Goal: Task Accomplishment & Management: Manage account settings

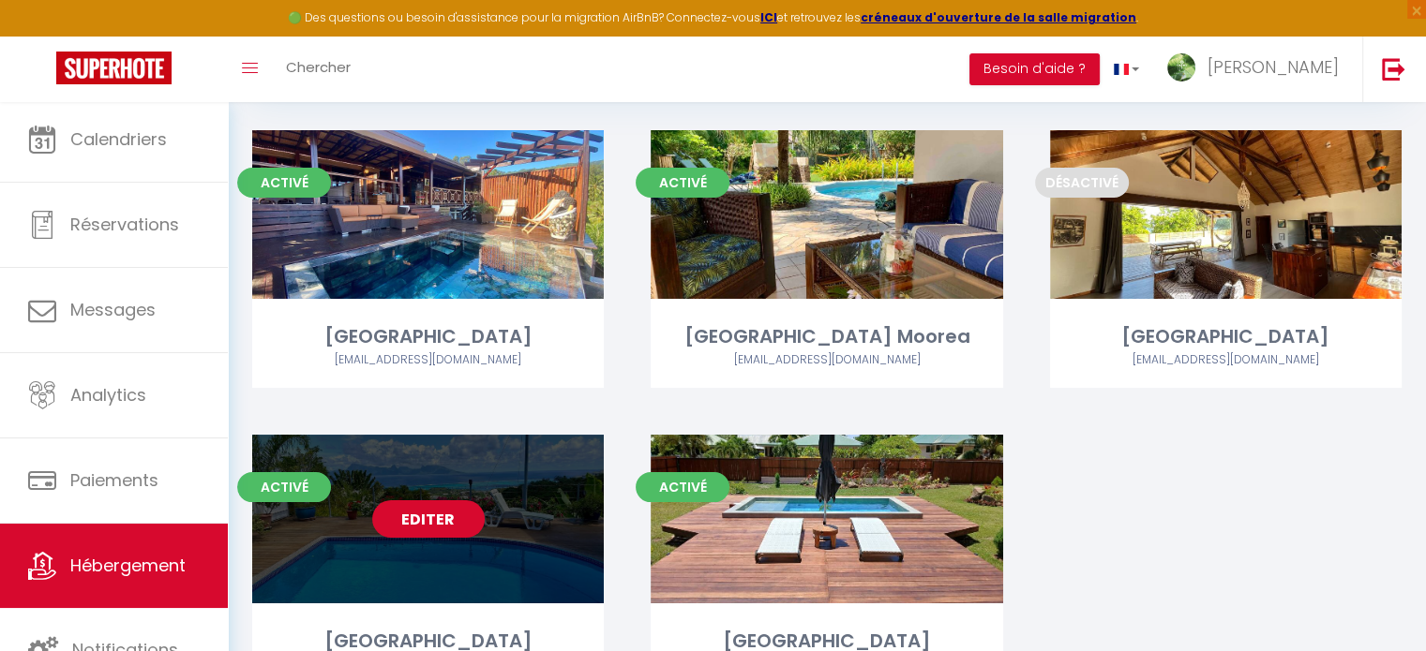
scroll to position [300, 0]
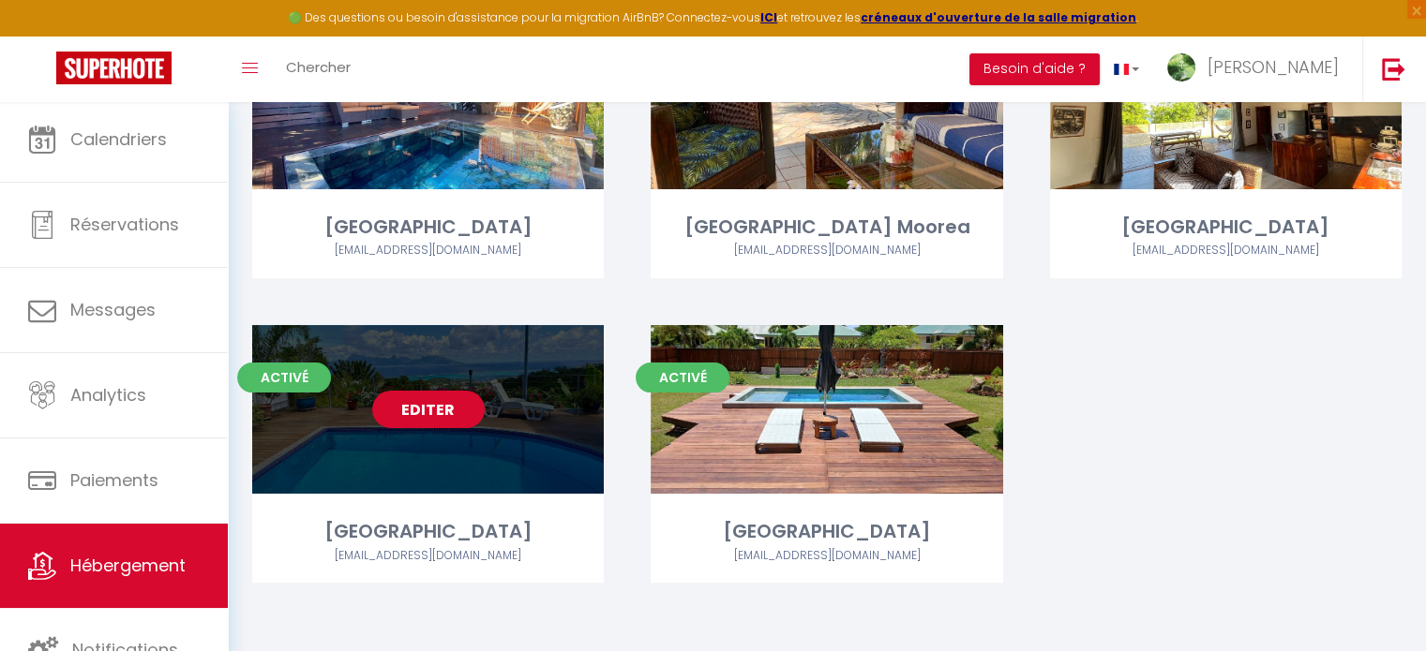
click at [395, 411] on link "Editer" at bounding box center [428, 409] width 112 height 37
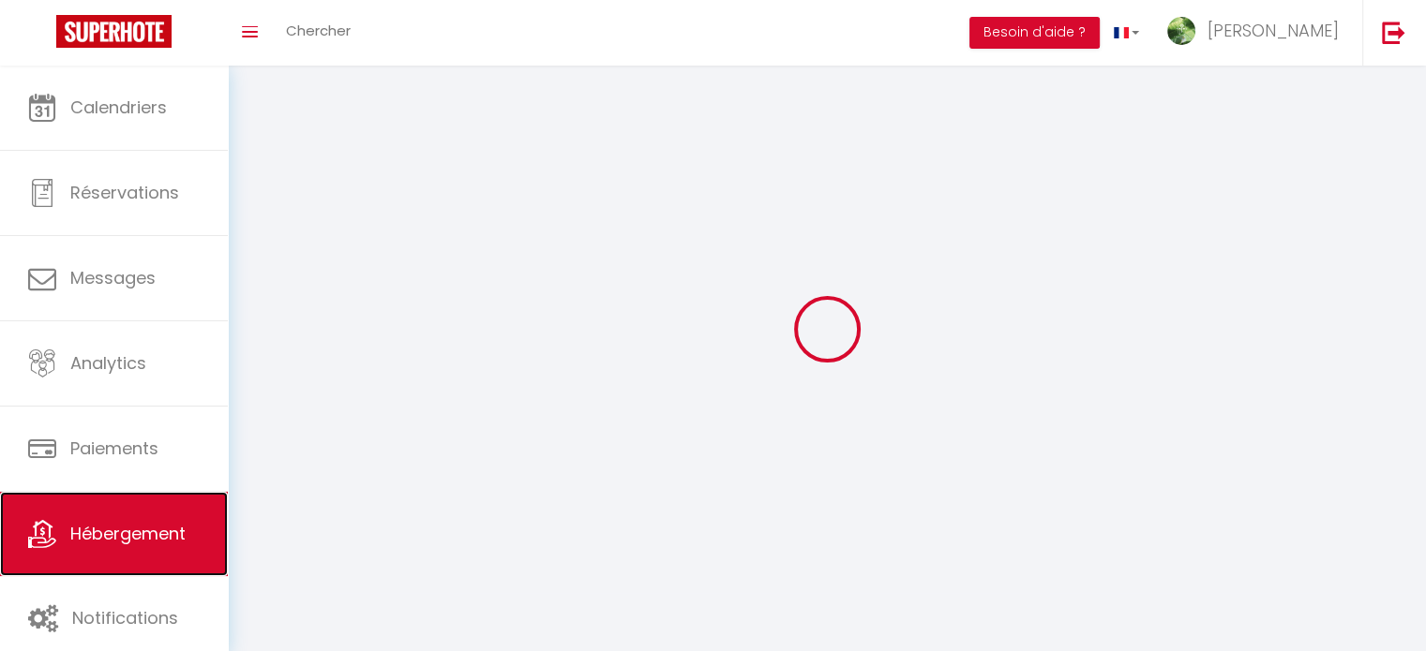
click at [123, 534] on span "Hébergement" at bounding box center [127, 533] width 115 height 23
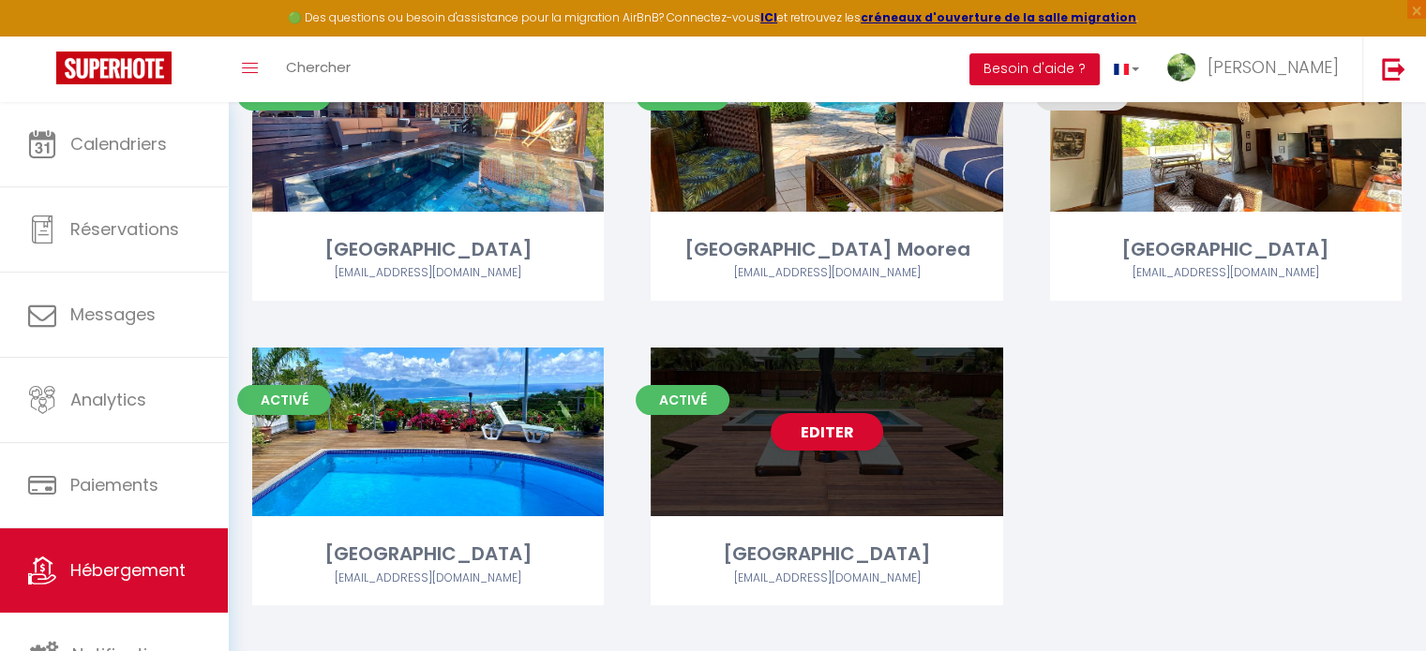
scroll to position [281, 0]
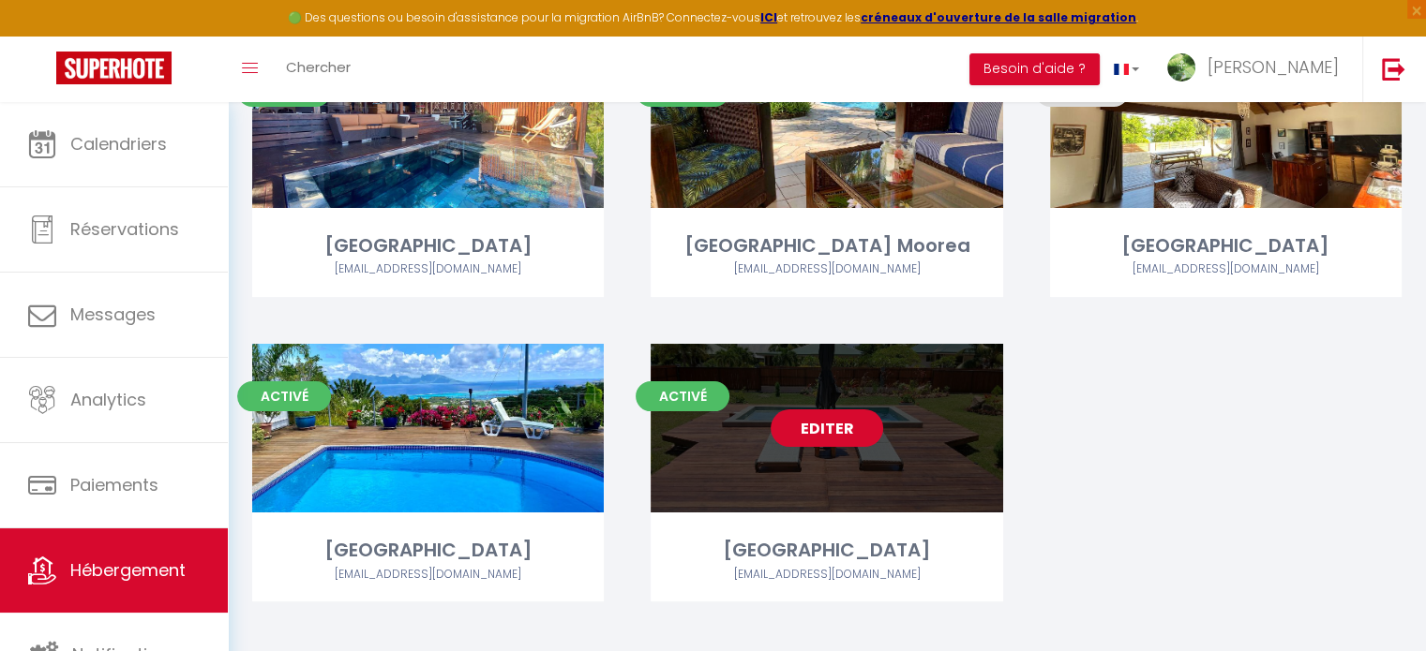
click at [818, 424] on link "Editer" at bounding box center [826, 428] width 112 height 37
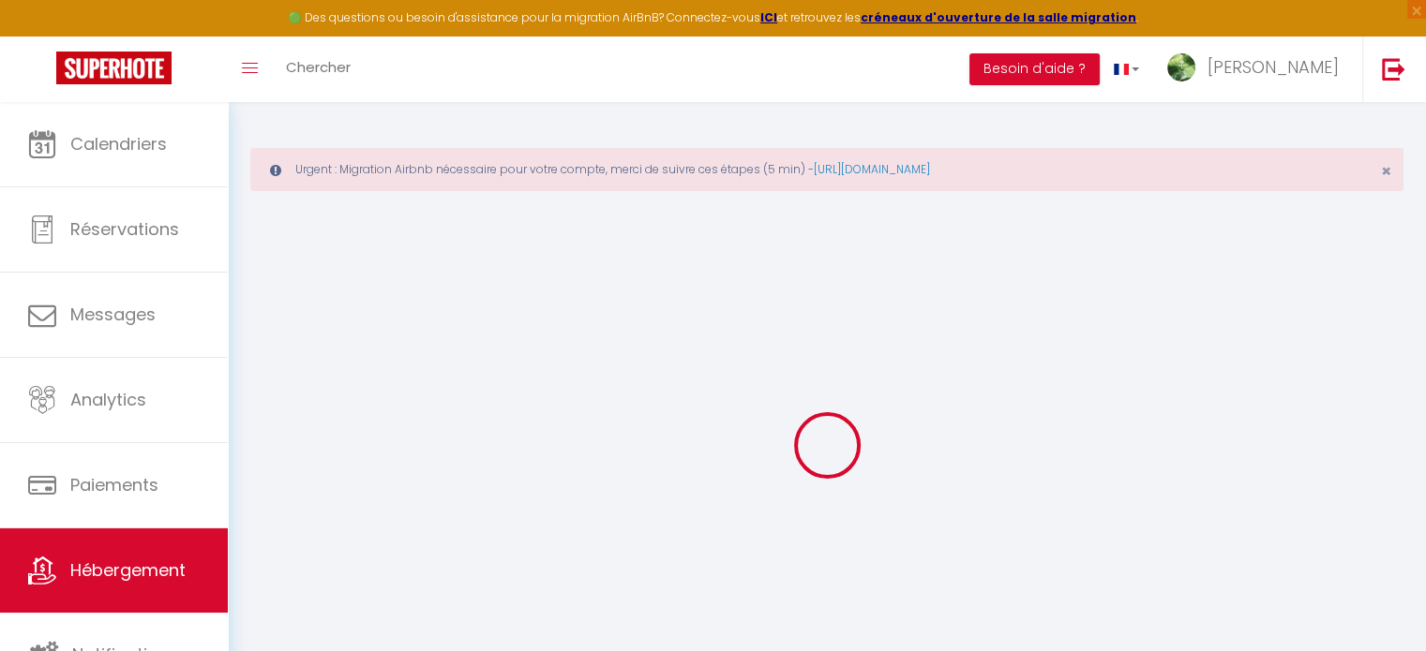
select select "15:00"
select select
select select "10:00"
select select "30"
select select "15"
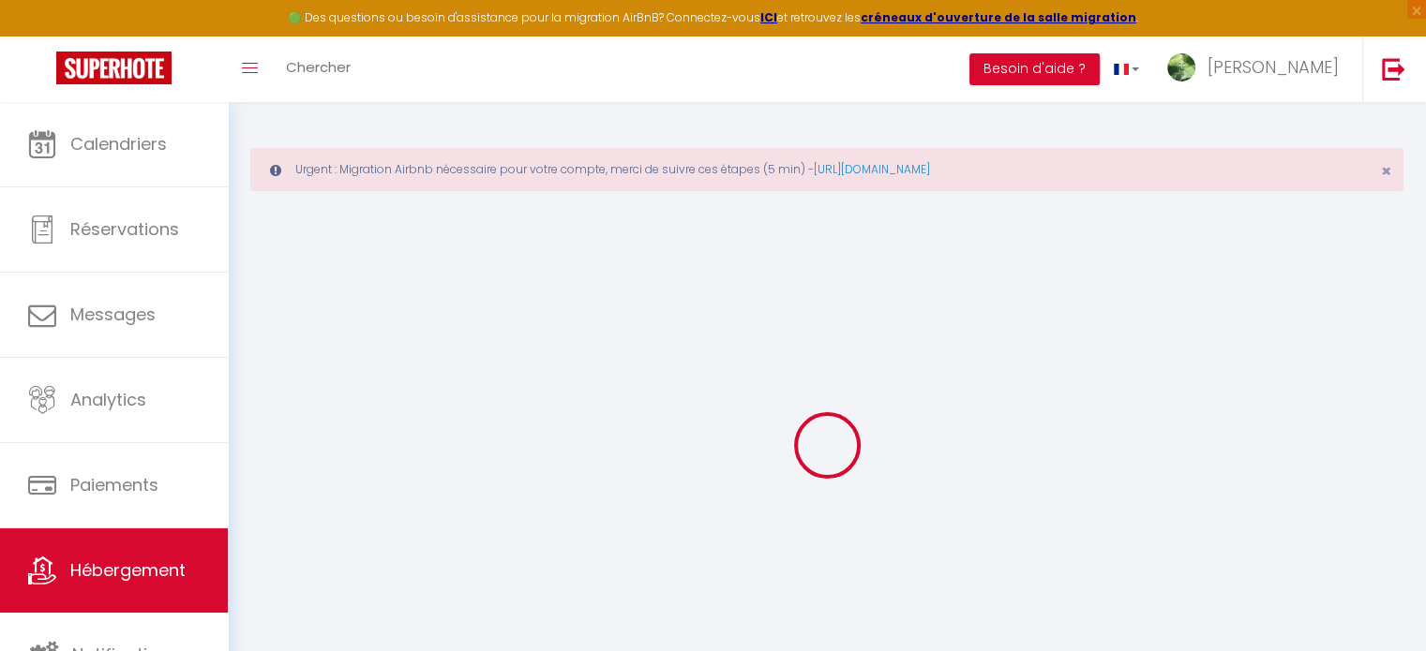
select select
checkbox input "false"
checkbox input "true"
checkbox input "false"
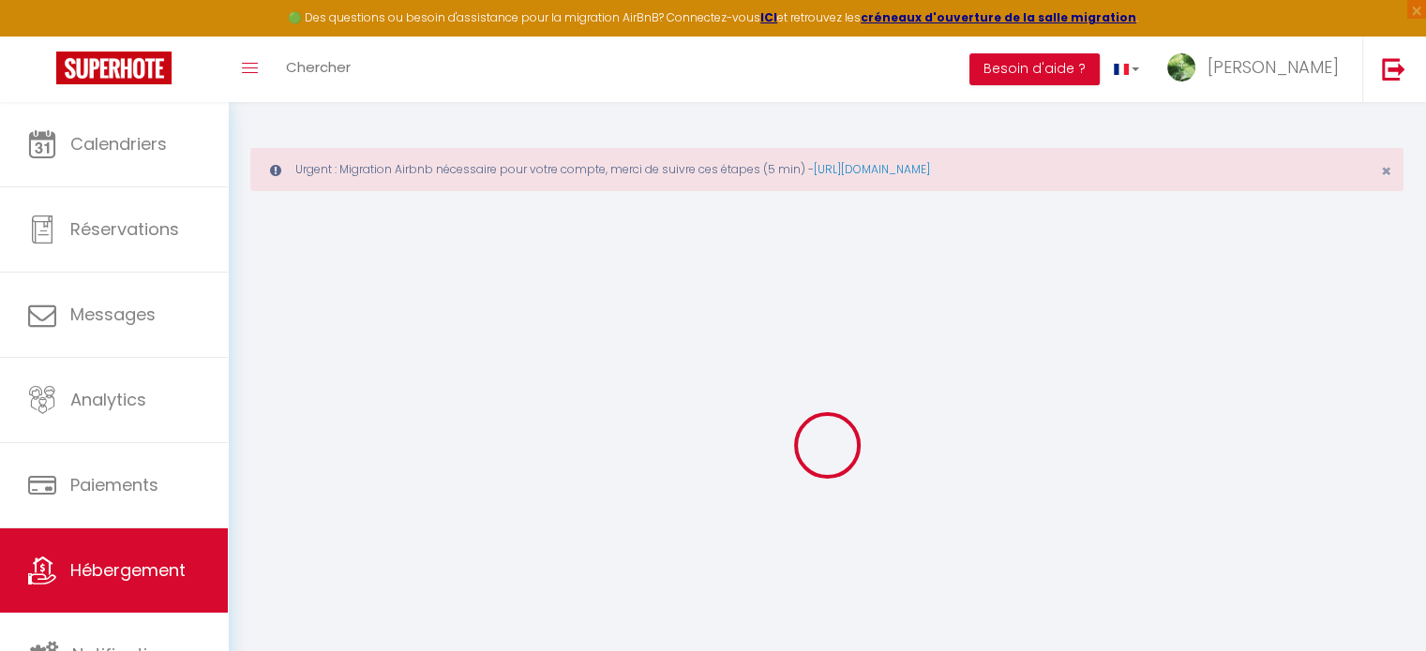
select select
checkbox input "false"
checkbox input "true"
checkbox input "false"
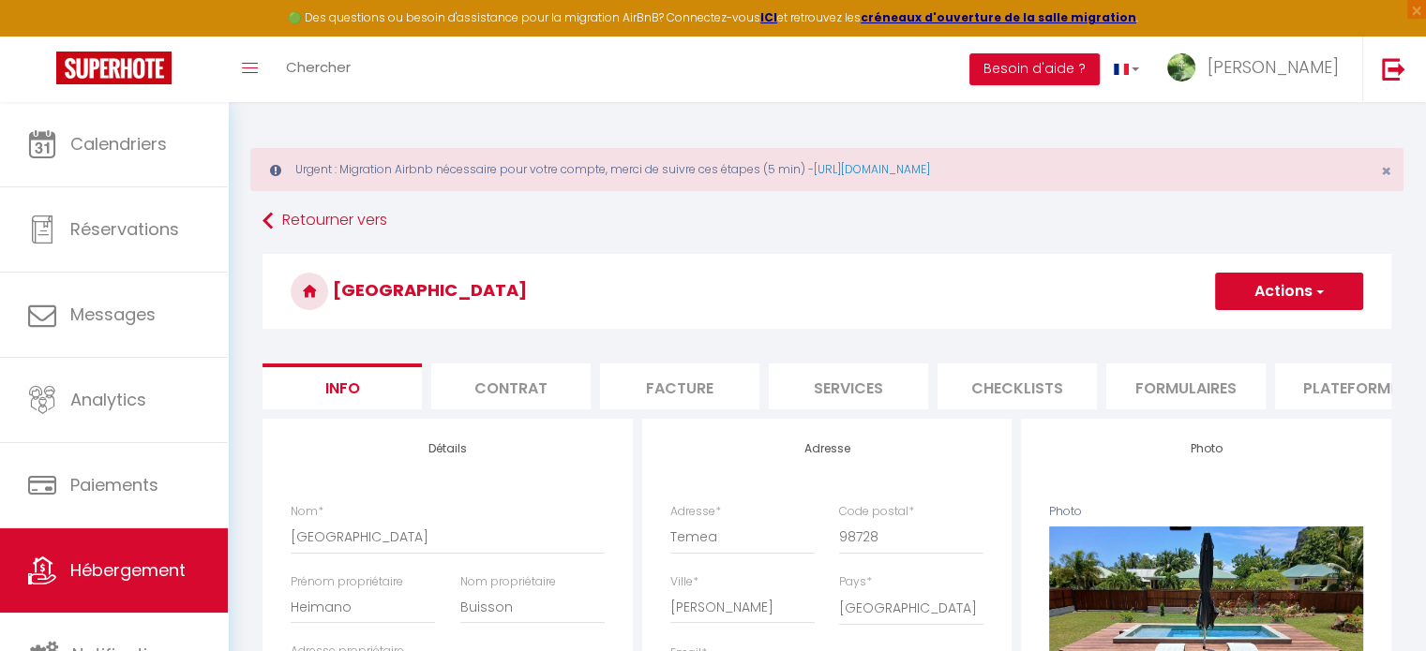
click at [1320, 388] on li "Plateformes" at bounding box center [1354, 387] width 159 height 46
select select
